Goal: Information Seeking & Learning: Learn about a topic

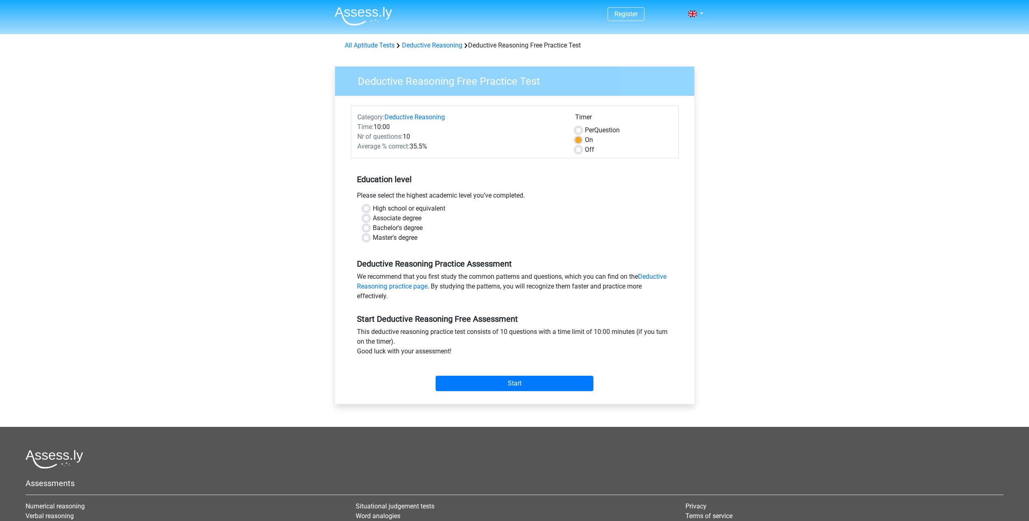
click at [400, 239] on label "Master's degree" at bounding box center [395, 238] width 45 height 10
click at [370, 239] on input "Master's degree" at bounding box center [366, 237] width 6 height 8
radio input "true"
click at [484, 387] on input "Start" at bounding box center [515, 383] width 158 height 15
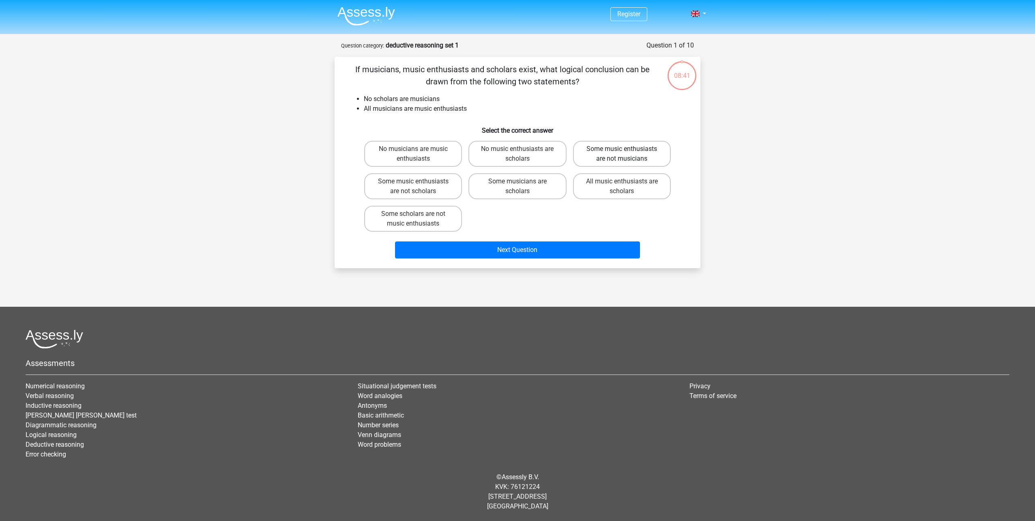
click at [611, 158] on label "Some music enthusiasts are not musicians" at bounding box center [622, 154] width 98 height 26
click at [622, 154] on input "Some music enthusiasts are not musicians" at bounding box center [624, 151] width 5 height 5
radio input "true"
click at [439, 194] on label "Some music enthusiasts are not scholars" at bounding box center [413, 186] width 98 height 26
click at [419, 187] on input "Some music enthusiasts are not scholars" at bounding box center [415, 183] width 5 height 5
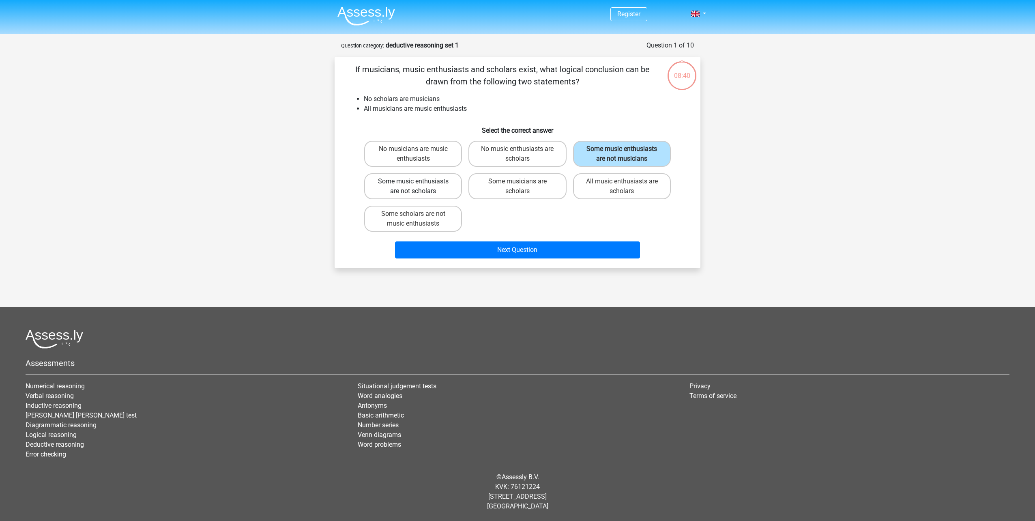
radio input "true"
click at [645, 153] on label "Some music enthusiasts are not musicians" at bounding box center [622, 154] width 98 height 26
click at [627, 153] on input "Some music enthusiasts are not musicians" at bounding box center [624, 151] width 5 height 5
radio input "true"
click at [445, 219] on label "Some scholars are not music enthusiasts" at bounding box center [413, 219] width 98 height 26
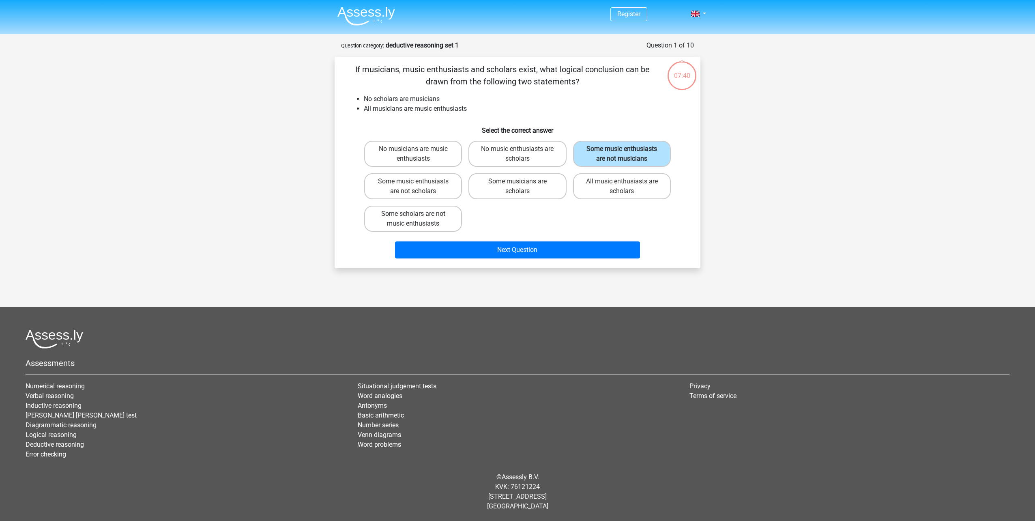
click at [419, 219] on input "Some scholars are not music enthusiasts" at bounding box center [415, 216] width 5 height 5
radio input "true"
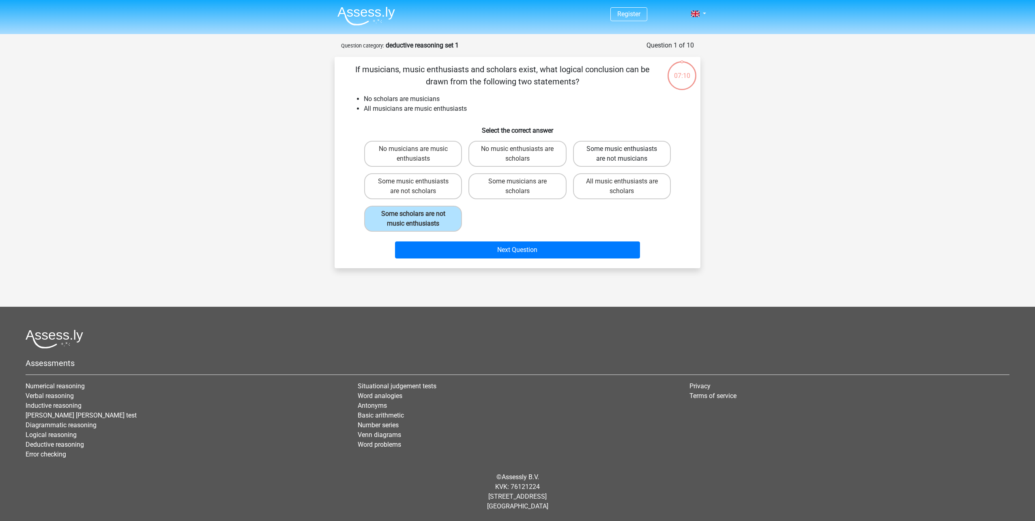
click at [642, 161] on label "Some music enthusiasts are not musicians" at bounding box center [622, 154] width 98 height 26
click at [627, 154] on input "Some music enthusiasts are not musicians" at bounding box center [624, 151] width 5 height 5
radio input "true"
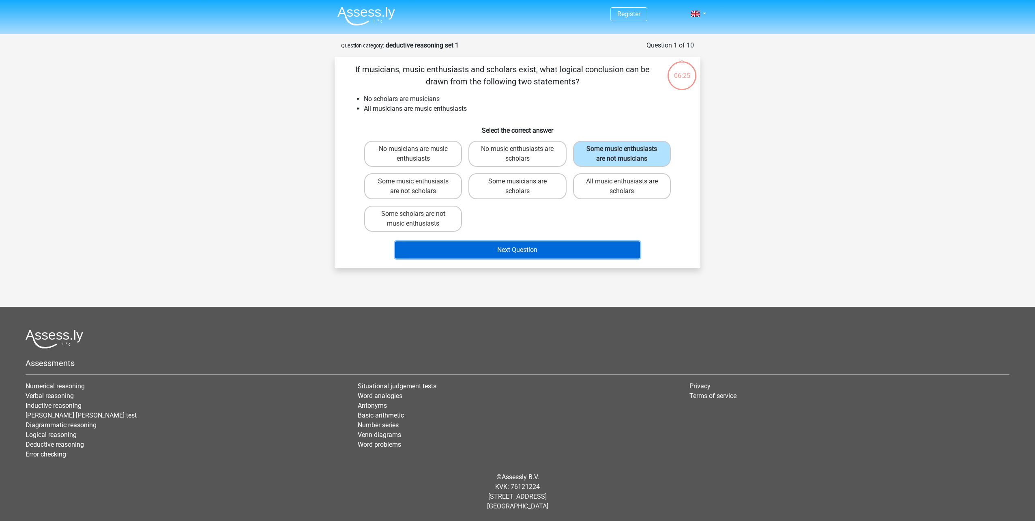
click at [551, 250] on button "Next Question" at bounding box center [517, 249] width 245 height 17
